Goal: Task Accomplishment & Management: Use online tool/utility

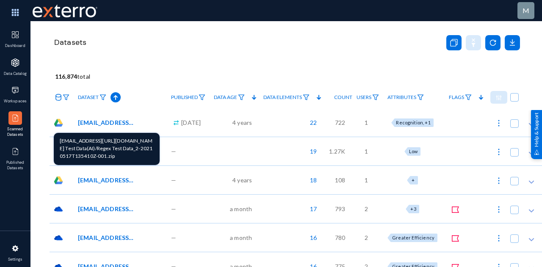
click at [111, 122] on span "[EMAIL_ADDRESS][URL][DOMAIN_NAME] Test Data(AI)/Regex Test Data_2-20210517T1354…" at bounding box center [106, 122] width 57 height 9
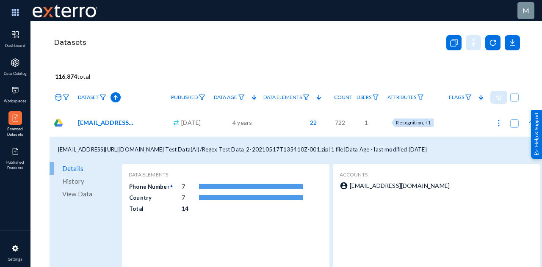
click at [410, 98] on span "Attributes" at bounding box center [402, 97] width 29 height 6
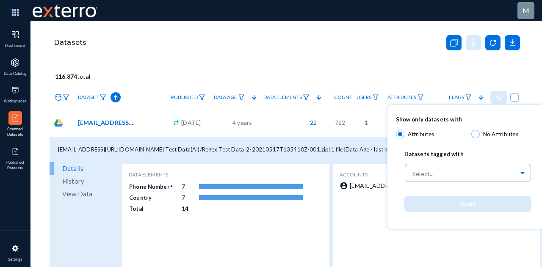
click at [399, 49] on div at bounding box center [271, 133] width 542 height 267
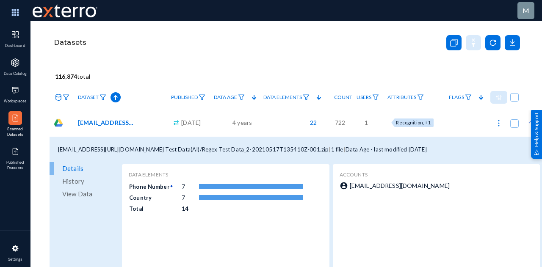
click at [317, 123] on span "22" at bounding box center [311, 122] width 11 height 9
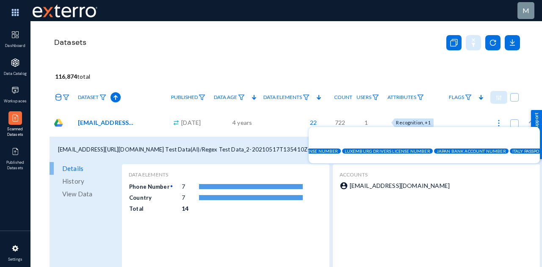
scroll to position [0, 1292]
click at [493, 139] on div "[EMAIL_ADDRESS][DOMAIN_NAME]#1w5p7B-9ulYKEmGZ8kaqgzxzJCJj0OHvV [GEOGRAPHIC_DATA…" at bounding box center [424, 147] width 231 height 32
click at [414, 78] on div at bounding box center [271, 133] width 542 height 267
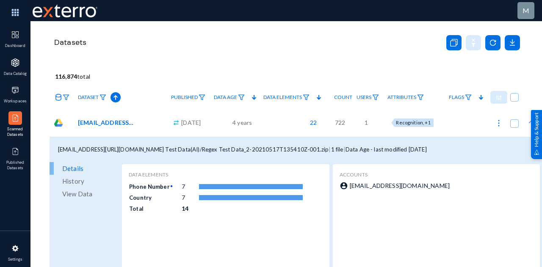
scroll to position [0, 18]
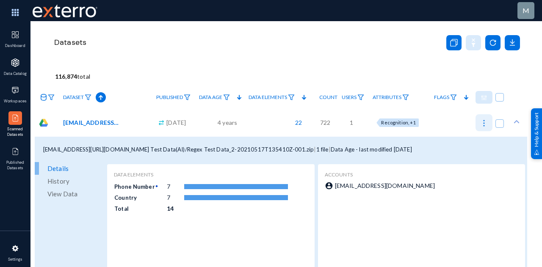
click at [481, 123] on img at bounding box center [484, 123] width 8 height 8
checkbox input "true"
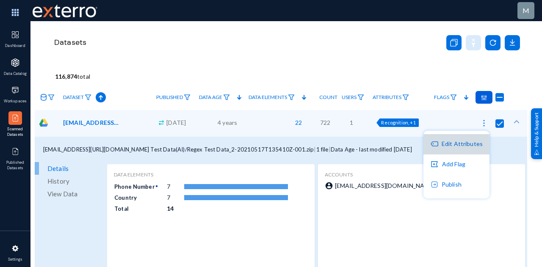
click at [472, 142] on button "Edit Attributes" at bounding box center [457, 144] width 66 height 20
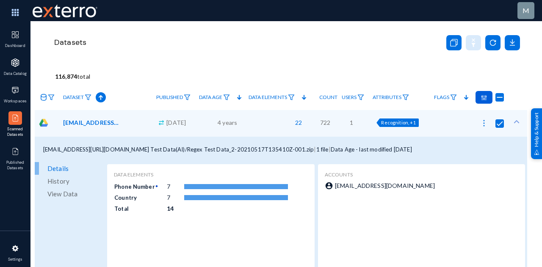
checkbox input "true"
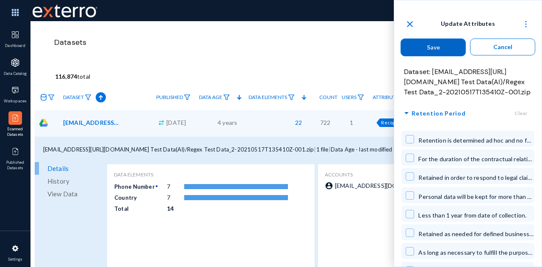
click at [538, 103] on div "arrow_drop_down Retention Period Clear Retention is determined ad hoc and no fo…" at bounding box center [468, 188] width 147 height 183
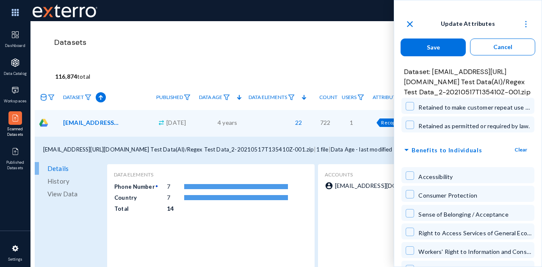
scroll to position [252, 0]
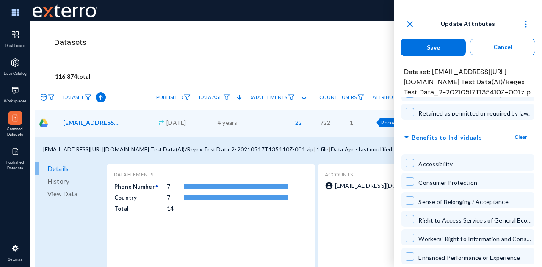
click at [410, 25] on mat-icon "close" at bounding box center [410, 24] width 10 height 10
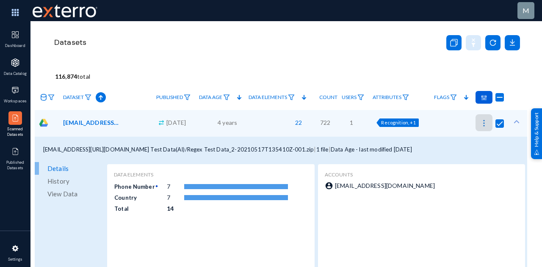
checkbox input "false"
click at [410, 25] on div "Datasets" at bounding box center [287, 53] width 468 height 64
click at [14, 10] on img at bounding box center [15, 12] width 25 height 18
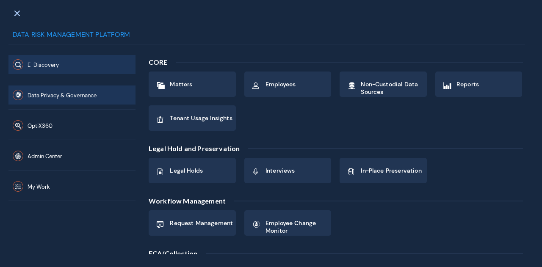
click at [69, 97] on span "Data Privacy & Governance" at bounding box center [62, 95] width 69 height 7
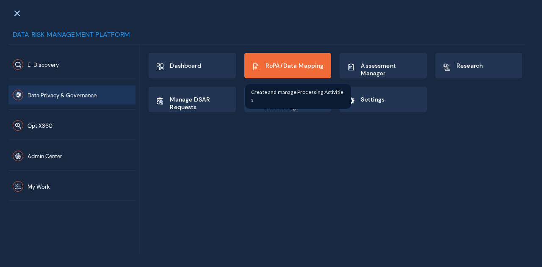
click at [266, 74] on div "RoPA/Data Mapping" at bounding box center [288, 65] width 86 height 25
